Goal: Information Seeking & Learning: Learn about a topic

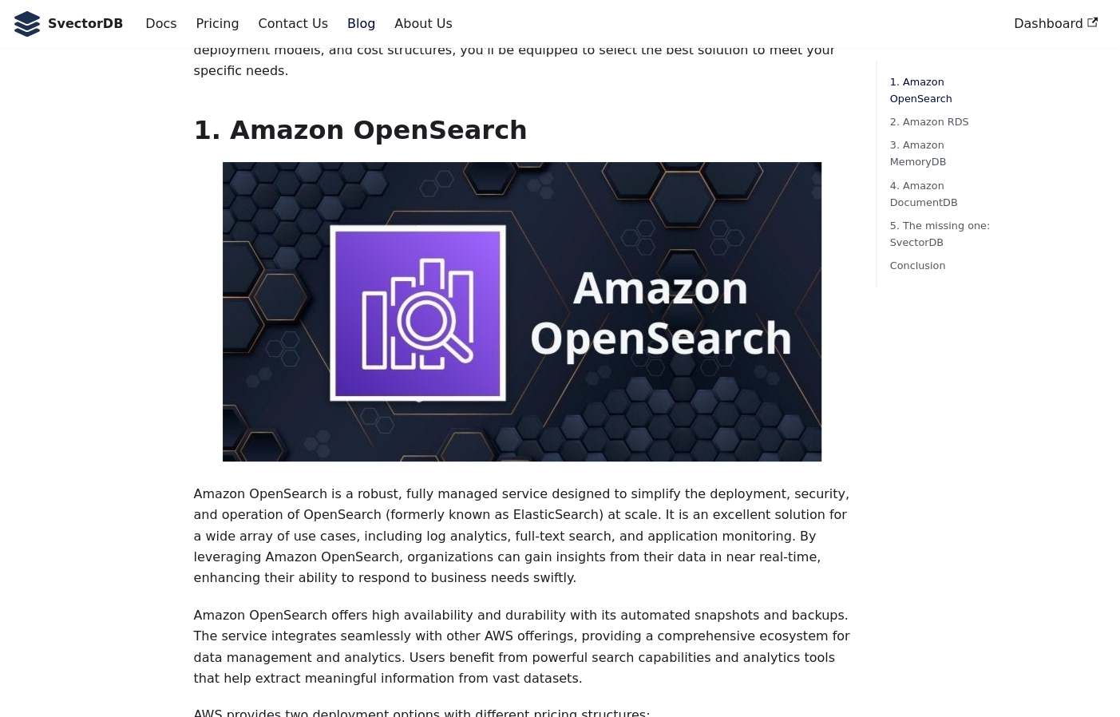
scroll to position [239, 0]
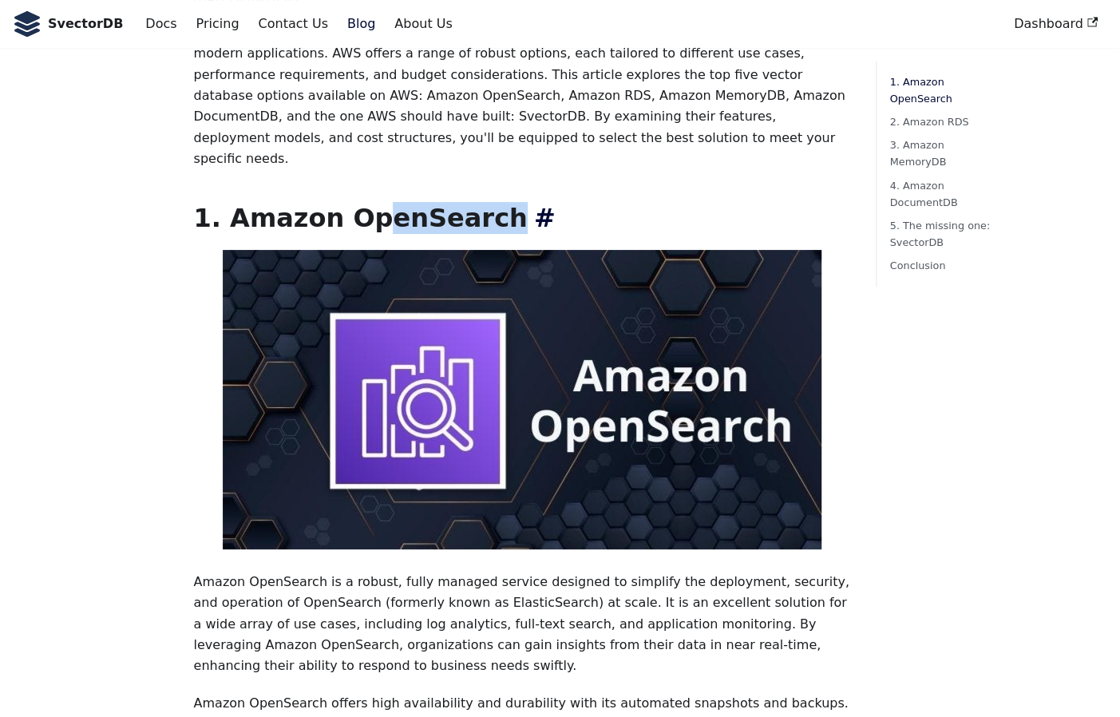
drag, startPoint x: 562, startPoint y: 159, endPoint x: 602, endPoint y: 157, distance: 39.9
click at [602, 202] on h2 "1. Amazon OpenSearch ​" at bounding box center [521, 218] width 657 height 32
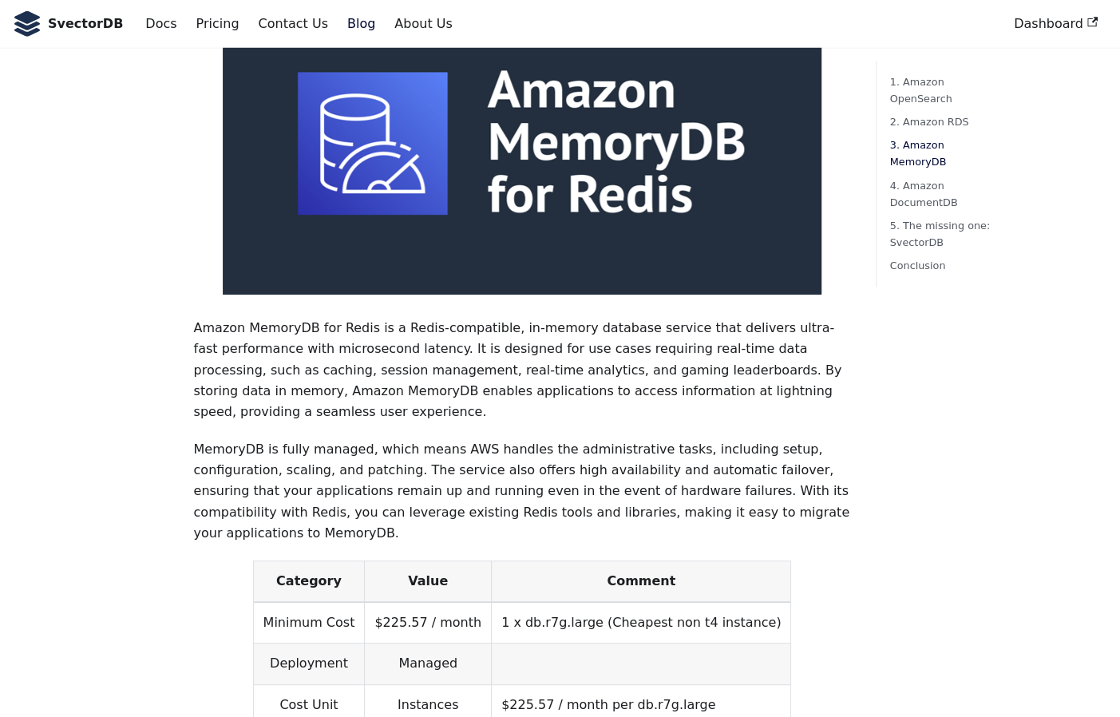
scroll to position [2633, 0]
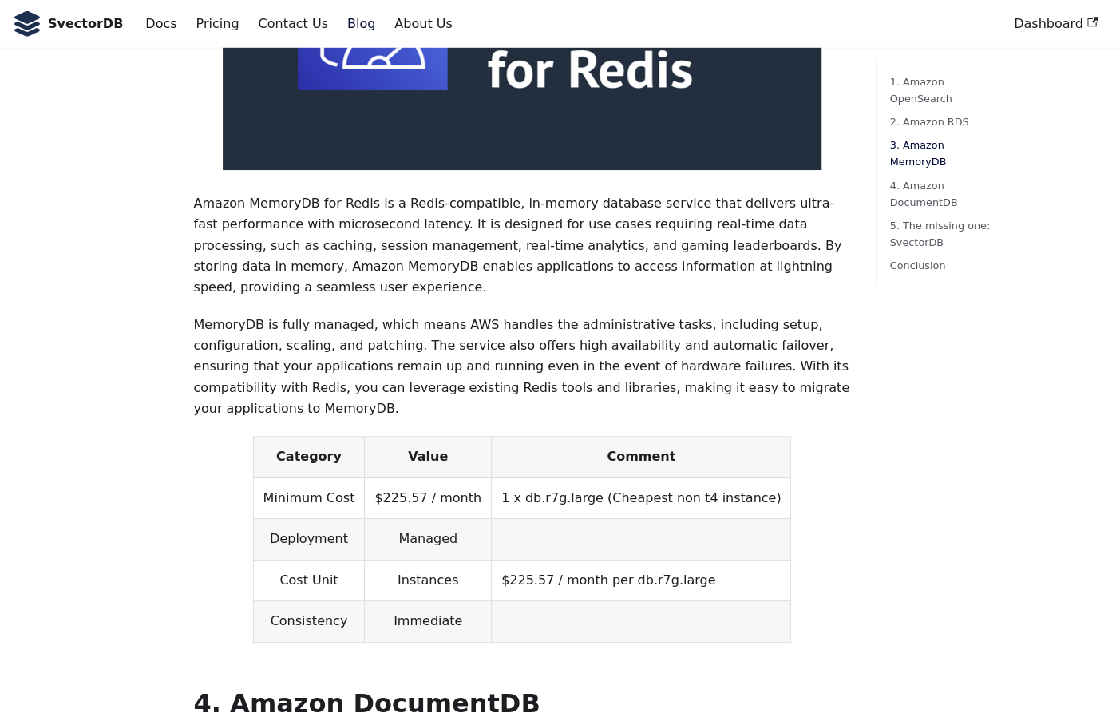
click at [534, 497] on div "Choosing the right vector database is crucial for efficiently managing and quer…" at bounding box center [521, 252] width 657 height 5248
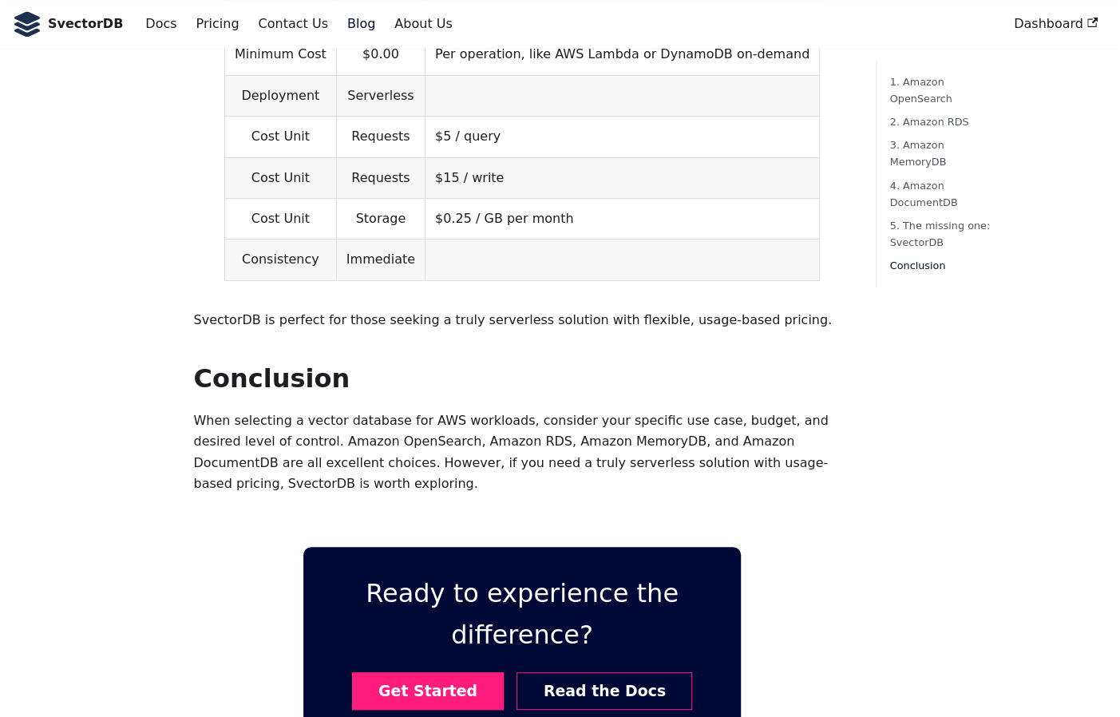
scroll to position [4628, 0]
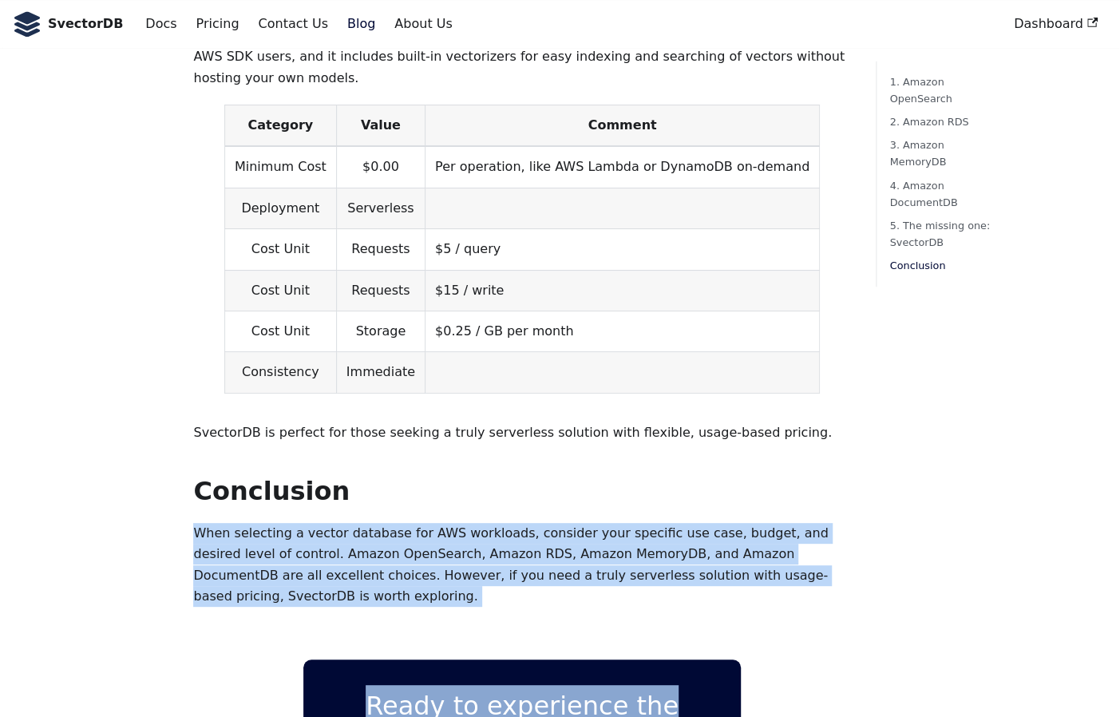
drag, startPoint x: 193, startPoint y: 280, endPoint x: 850, endPoint y: 336, distance: 659.1
drag, startPoint x: 850, startPoint y: 336, endPoint x: 843, endPoint y: 342, distance: 8.5
click at [834, 523] on p "When selecting a vector database for AWS workloads, consider your specific use …" at bounding box center [521, 565] width 657 height 85
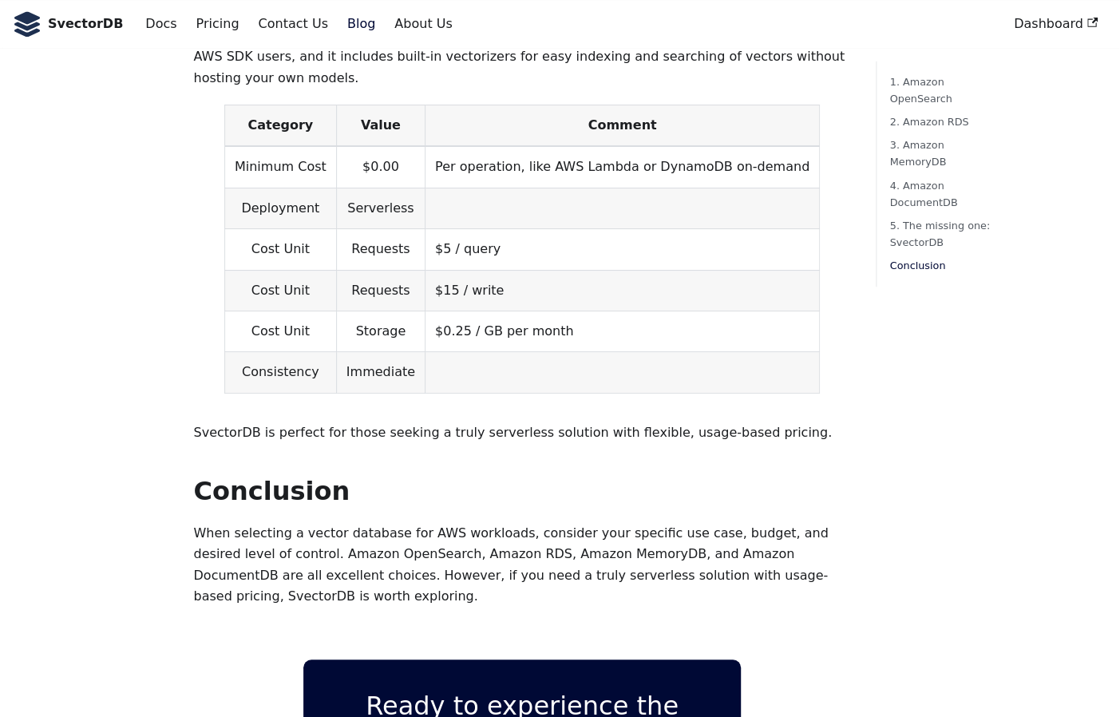
click at [820, 523] on p "When selecting a vector database for AWS workloads, consider your specific use …" at bounding box center [521, 565] width 657 height 85
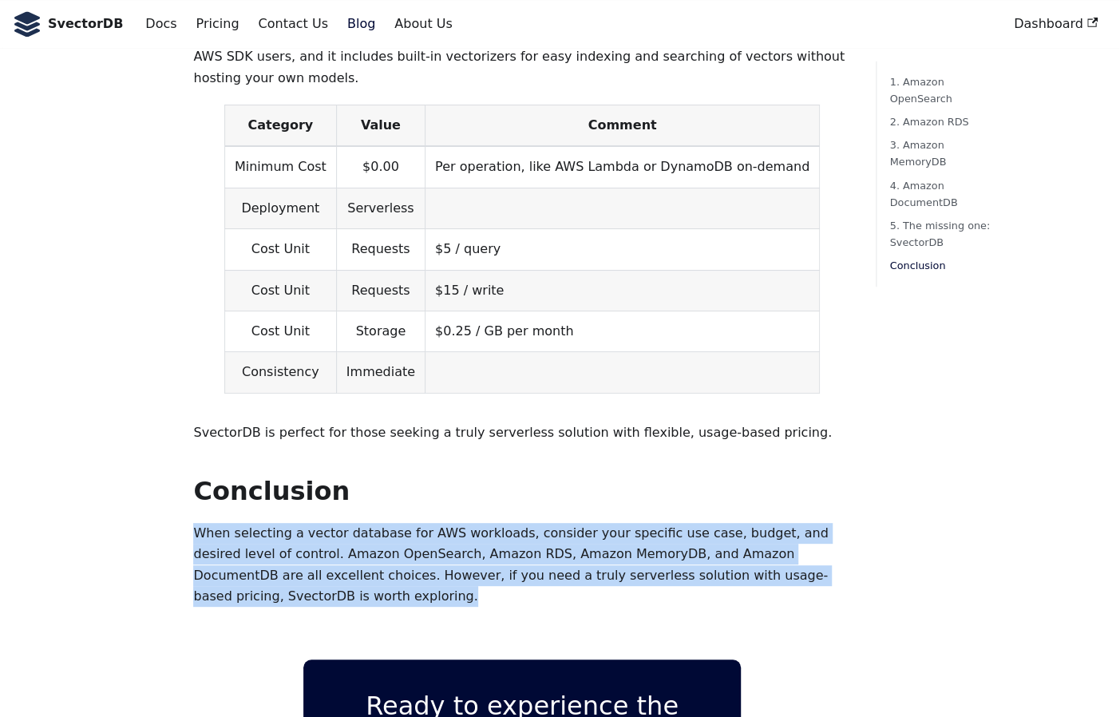
drag, startPoint x: 830, startPoint y: 324, endPoint x: 141, endPoint y: 306, distance: 688.9
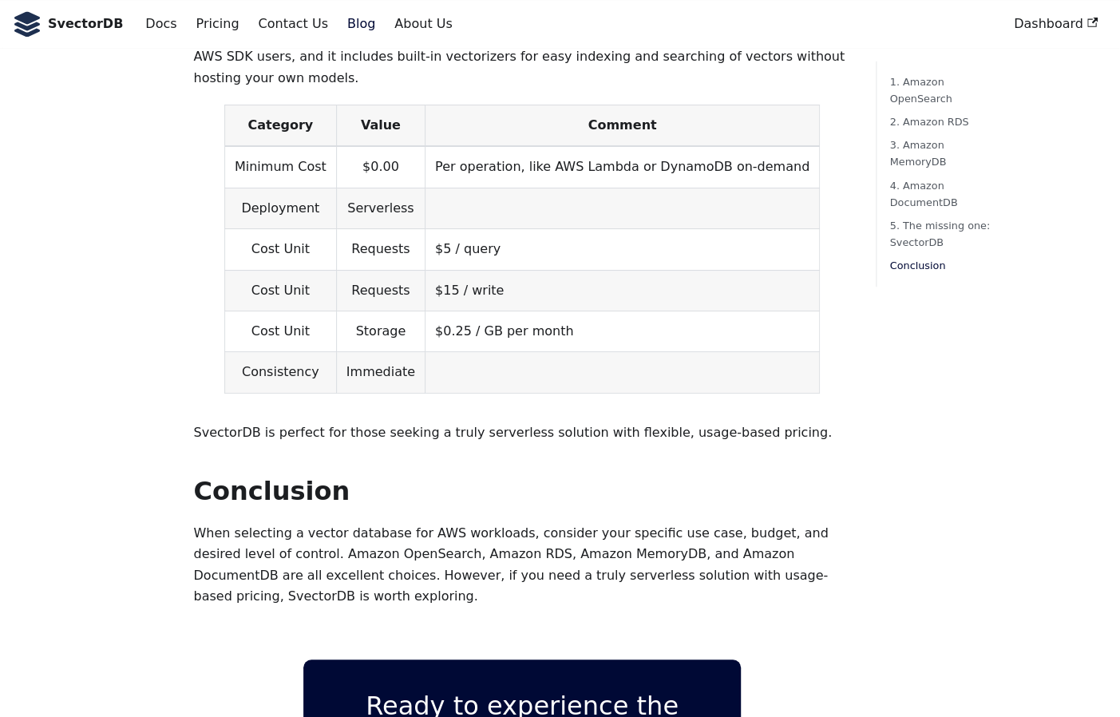
drag, startPoint x: 141, startPoint y: 306, endPoint x: 306, endPoint y: 281, distance: 166.4
click at [306, 523] on p "When selecting a vector database for AWS workloads, consider your specific use …" at bounding box center [521, 565] width 657 height 85
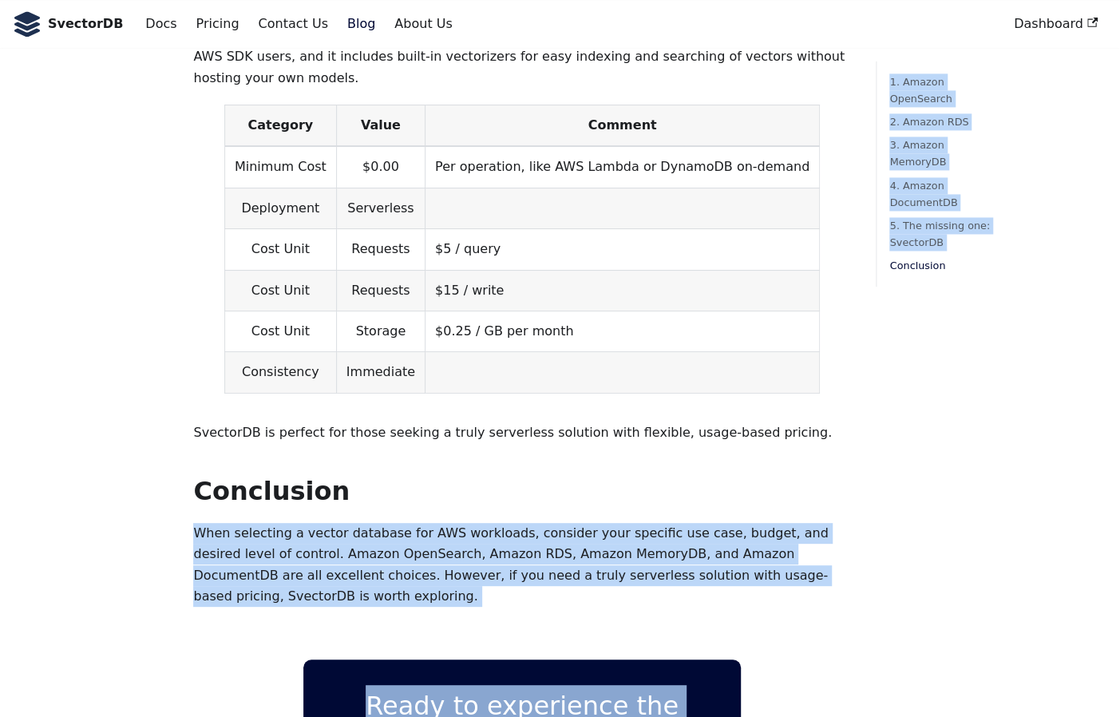
drag, startPoint x: 215, startPoint y: 283, endPoint x: 867, endPoint y: 326, distance: 653.4
drag, startPoint x: 867, startPoint y: 326, endPoint x: 833, endPoint y: 324, distance: 34.4
click at [833, 523] on p "When selecting a vector database for AWS workloads, consider your specific use …" at bounding box center [521, 565] width 657 height 85
click at [817, 523] on p "When selecting a vector database for AWS workloads, consider your specific use …" at bounding box center [521, 565] width 657 height 85
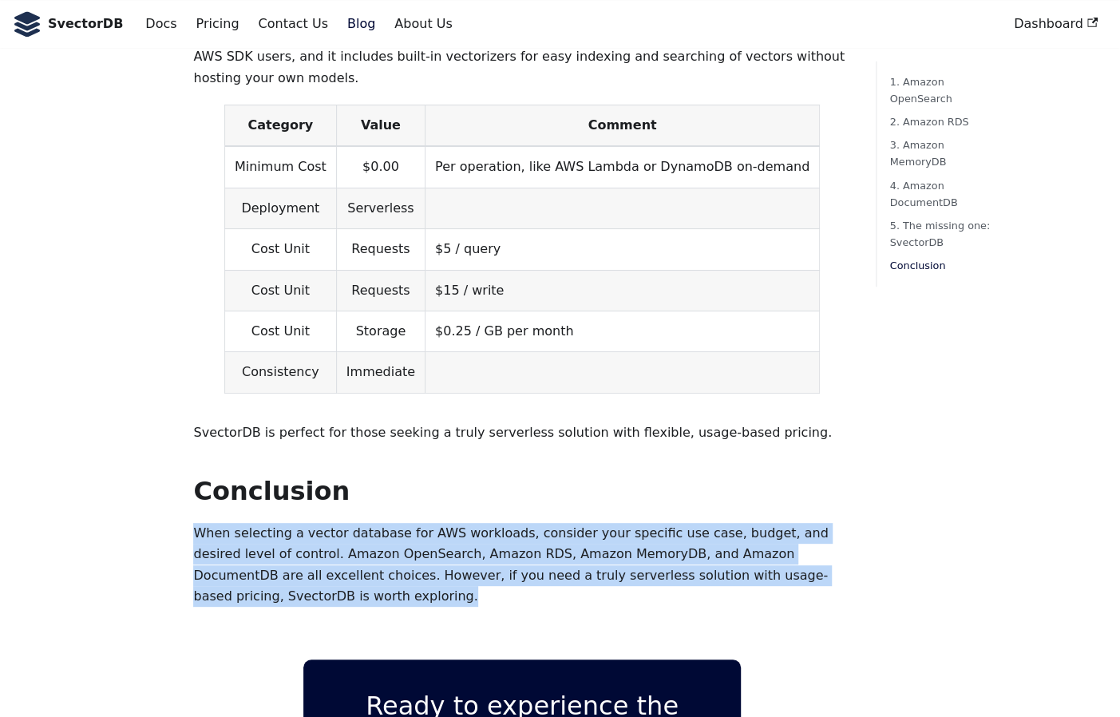
drag, startPoint x: 823, startPoint y: 328, endPoint x: 190, endPoint y: 271, distance: 635.3
drag, startPoint x: 190, startPoint y: 271, endPoint x: 302, endPoint y: 283, distance: 113.2
click at [302, 523] on p "When selecting a vector database for AWS workloads, consider your specific use …" at bounding box center [521, 565] width 657 height 85
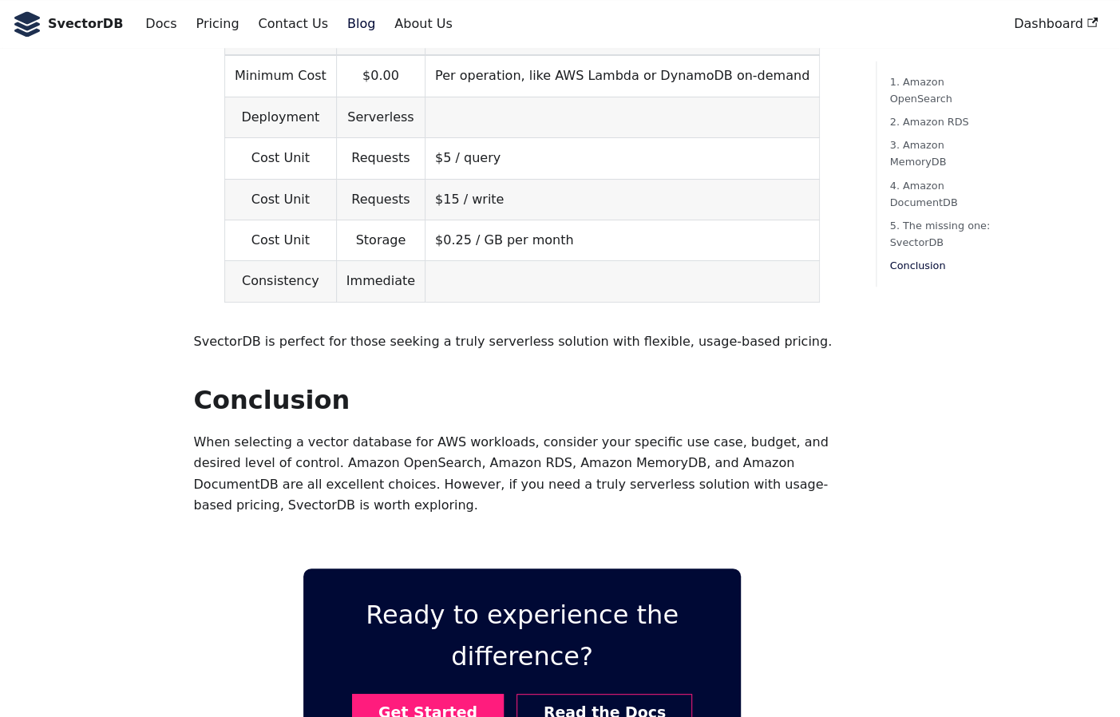
scroll to position [4519, 0]
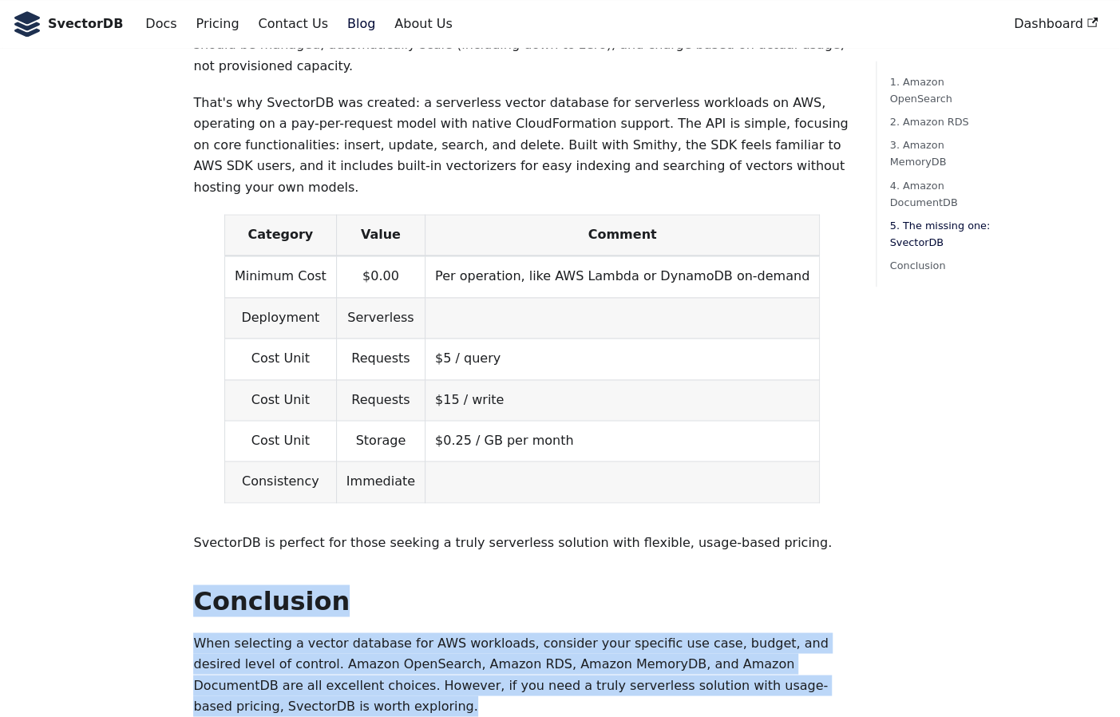
drag, startPoint x: 199, startPoint y: 355, endPoint x: 830, endPoint y: 430, distance: 635.6
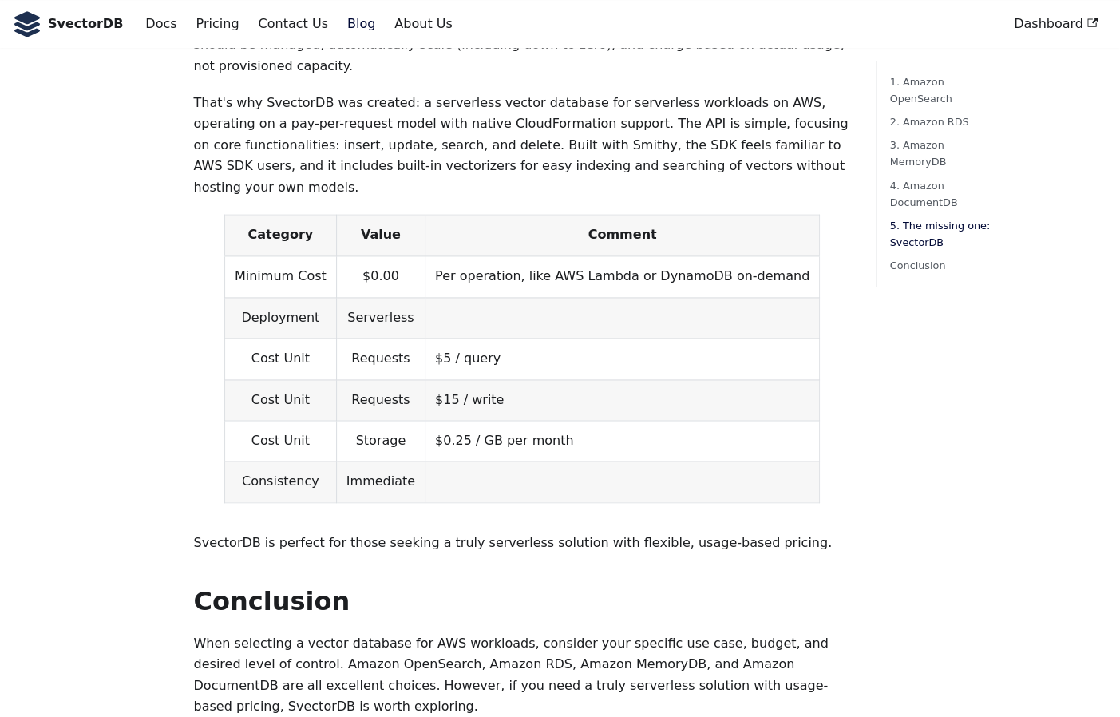
drag, startPoint x: 830, startPoint y: 430, endPoint x: 823, endPoint y: 454, distance: 25.0
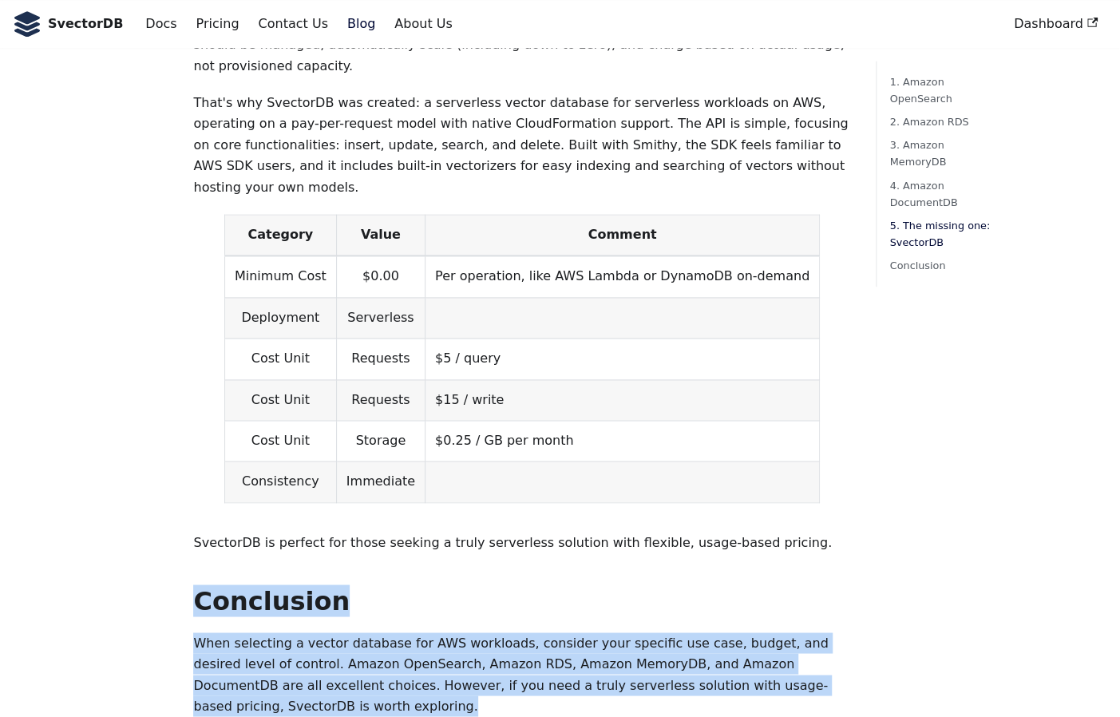
drag, startPoint x: 842, startPoint y: 440, endPoint x: 164, endPoint y: 346, distance: 684.8
click at [505, 632] on p "When selecting a vector database for AWS workloads, consider your specific use …" at bounding box center [521, 674] width 657 height 85
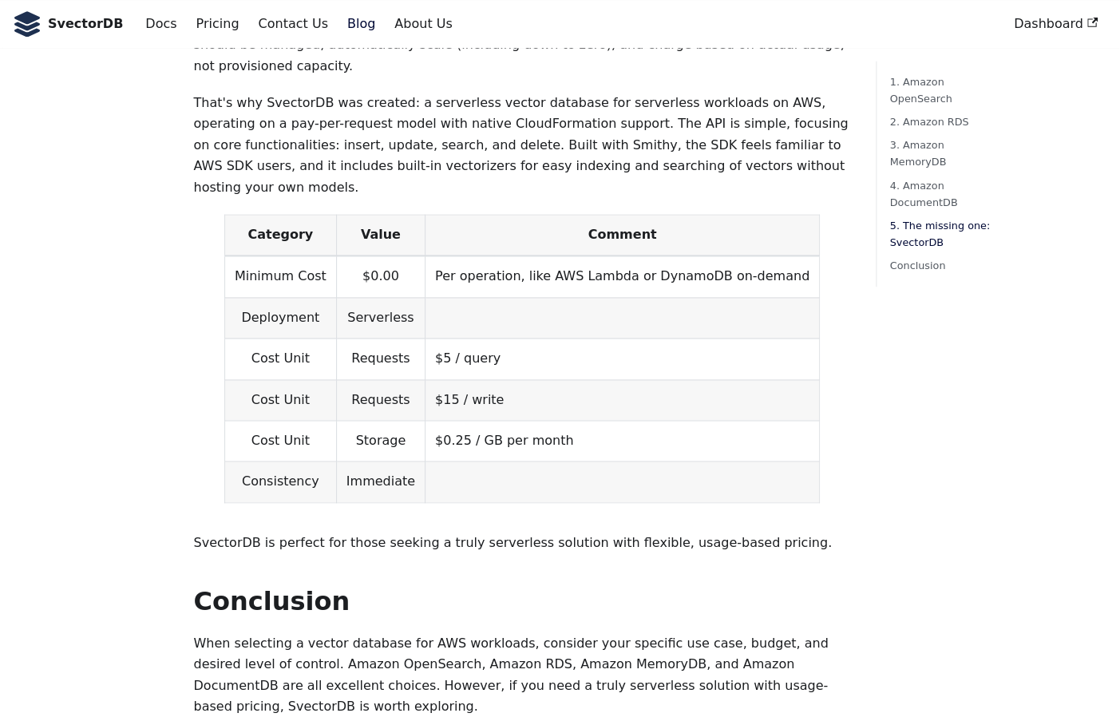
click at [814, 261] on p "Category Value Comment Minimum Cost $0.00 Per operation, like AWS Lambda or Dyn…" at bounding box center [521, 365] width 657 height 302
